Goal: Information Seeking & Learning: Learn about a topic

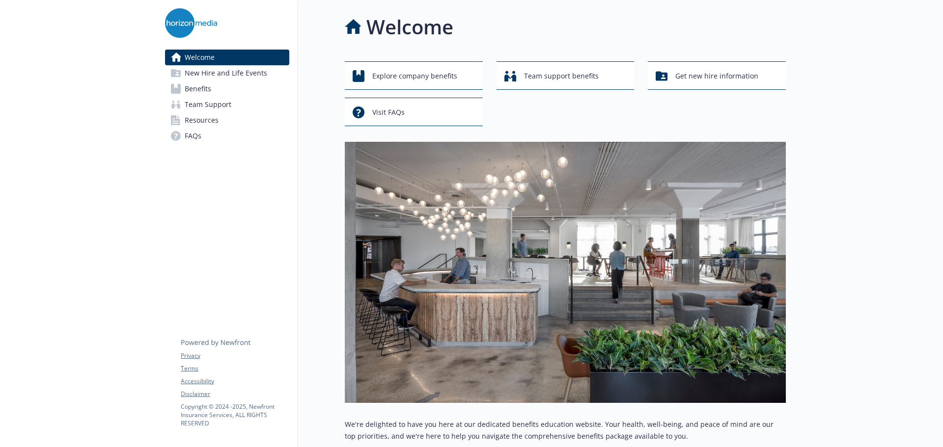
click at [202, 92] on span "Benefits" at bounding box center [198, 89] width 27 height 16
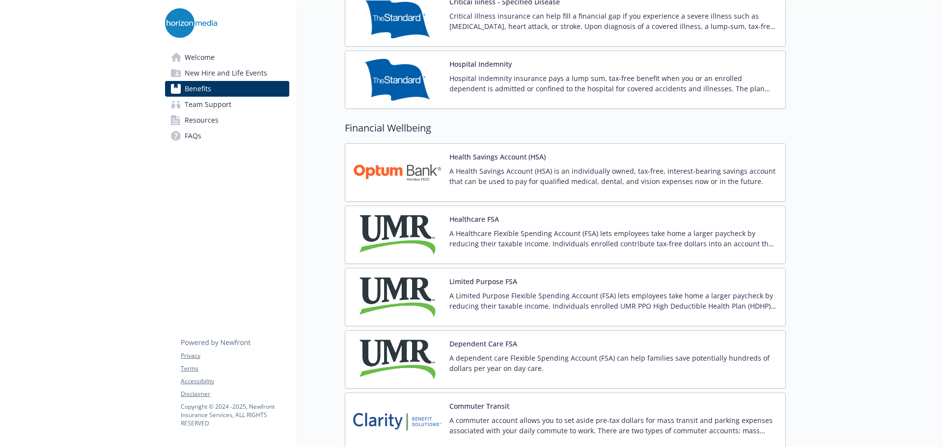
scroll to position [1276, 0]
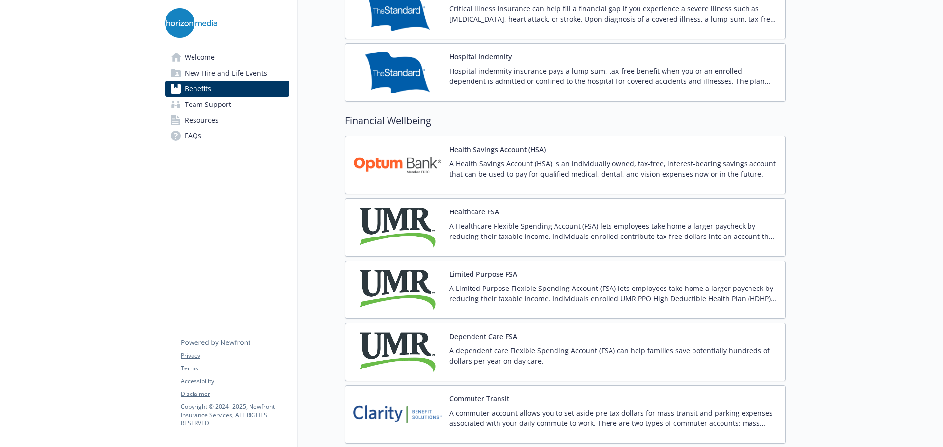
click at [514, 167] on p "A Health Savings Account (HSA) is an individually owned, tax-free, interest-bea…" at bounding box center [613, 169] width 328 height 21
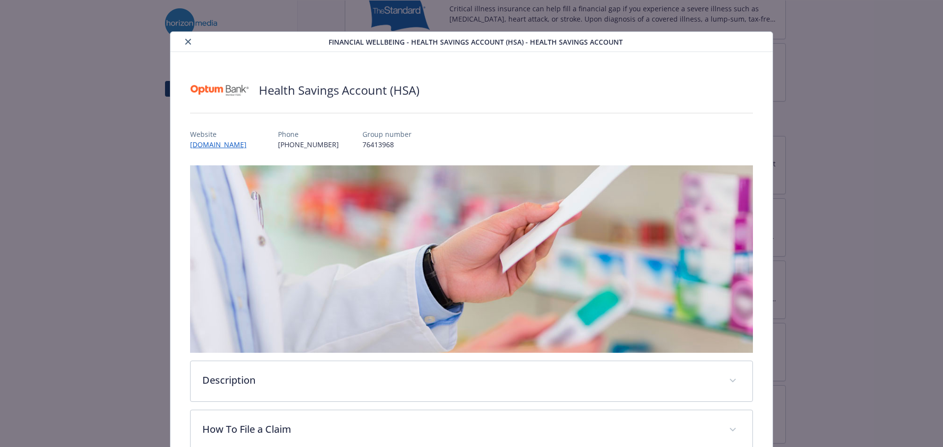
scroll to position [29, 0]
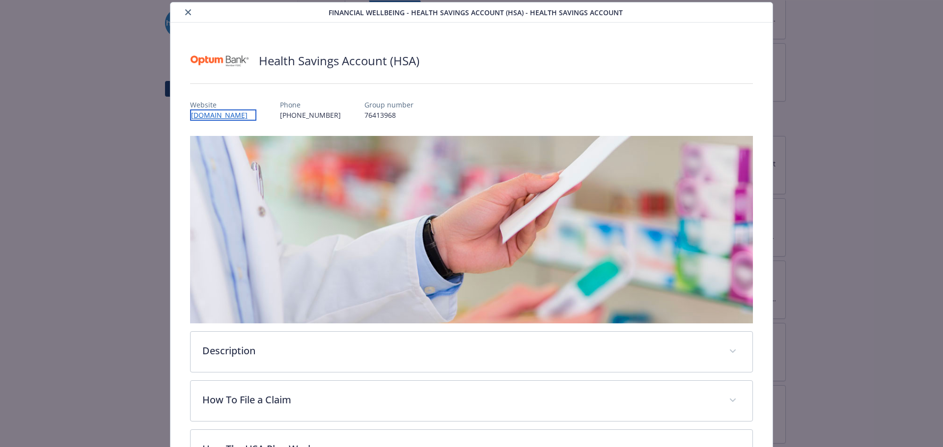
click at [230, 115] on link "[DOMAIN_NAME]" at bounding box center [223, 114] width 66 height 11
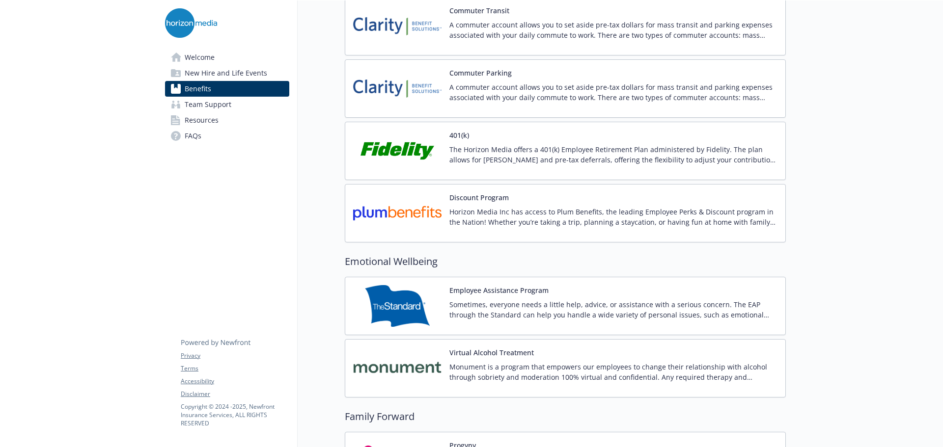
scroll to position [1669, 0]
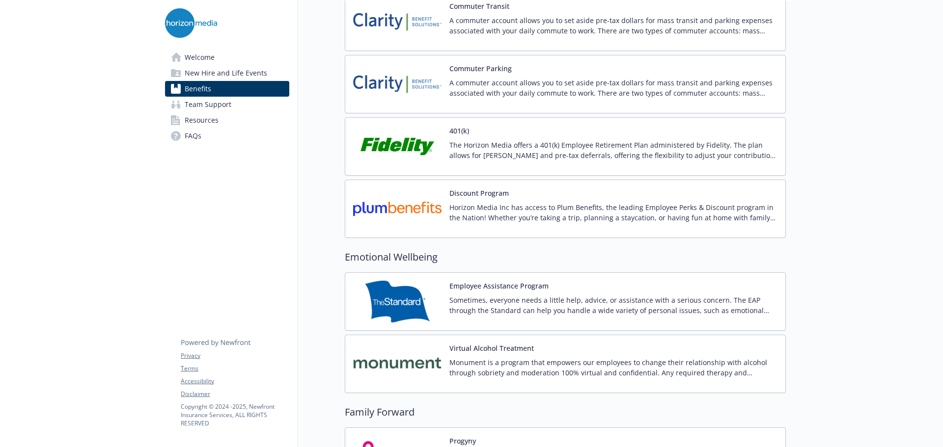
click at [525, 132] on div "401(k) The Horizon Media offers a 401(k) Employee Retirement Plan administered …" at bounding box center [613, 147] width 328 height 42
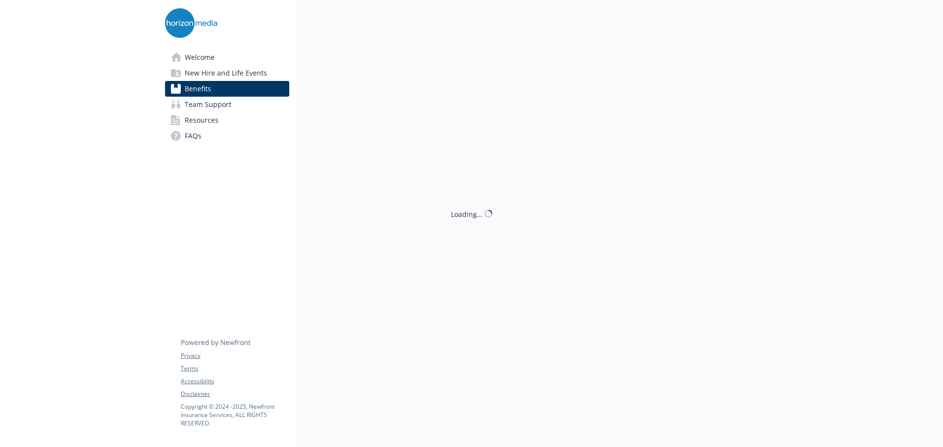
scroll to position [1669, 0]
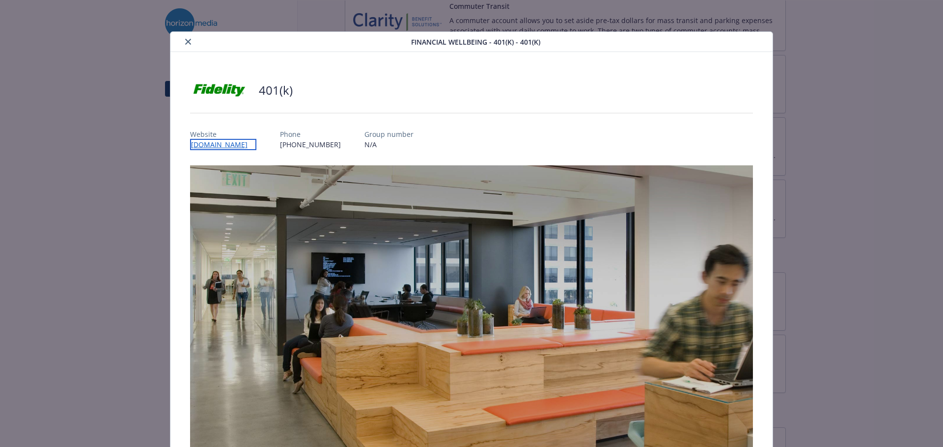
click at [218, 146] on link "[DOMAIN_NAME]" at bounding box center [223, 144] width 66 height 11
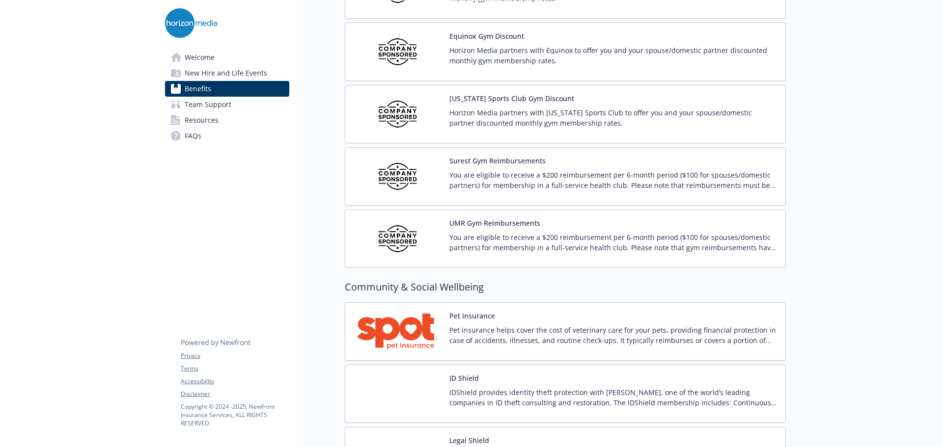
scroll to position [2323, 0]
